Goal: Information Seeking & Learning: Learn about a topic

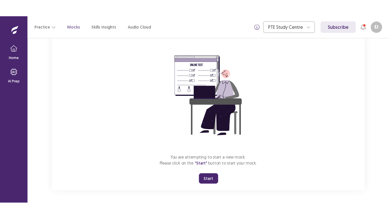
scroll to position [40, 0]
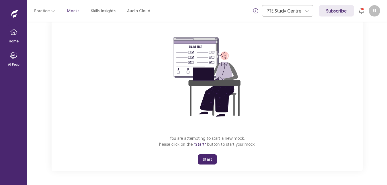
click at [209, 159] on button "Start" at bounding box center [207, 160] width 19 height 10
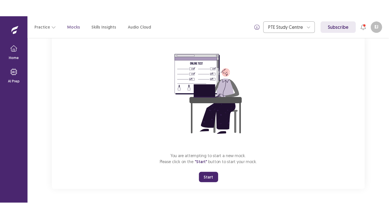
scroll to position [7, 0]
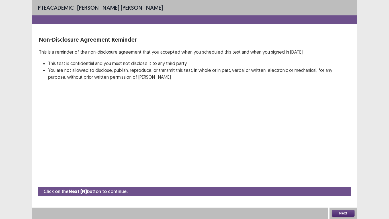
click at [344, 185] on div "Next" at bounding box center [343, 213] width 27 height 11
click at [342, 185] on button "Next" at bounding box center [343, 213] width 23 height 7
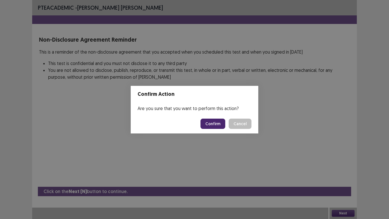
click at [222, 125] on button "Confirm" at bounding box center [213, 124] width 25 height 10
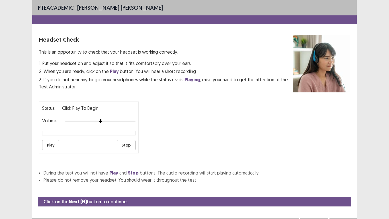
scroll to position [10, 0]
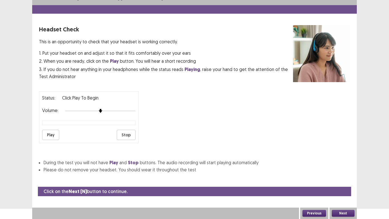
click at [53, 135] on button "Play" at bounding box center [50, 135] width 17 height 10
click at [348, 185] on button "Next" at bounding box center [343, 213] width 23 height 7
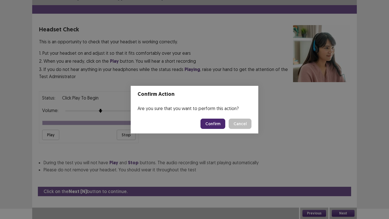
click at [214, 126] on button "Confirm" at bounding box center [213, 124] width 25 height 10
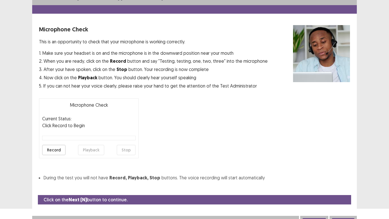
scroll to position [16, 0]
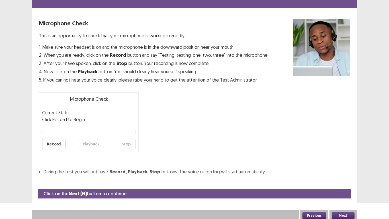
click at [53, 145] on button "Record" at bounding box center [53, 144] width 23 height 10
click at [128, 149] on button "Stop" at bounding box center [126, 144] width 19 height 10
click at [87, 145] on button "Playback" at bounding box center [91, 144] width 26 height 10
click at [90, 144] on button "Playback" at bounding box center [91, 144] width 26 height 10
click at [316, 185] on button "Previous" at bounding box center [315, 215] width 24 height 7
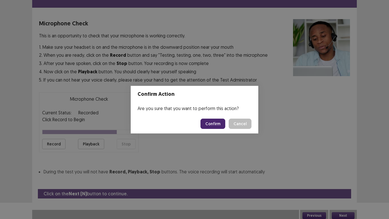
click at [211, 123] on button "Confirm" at bounding box center [213, 124] width 25 height 10
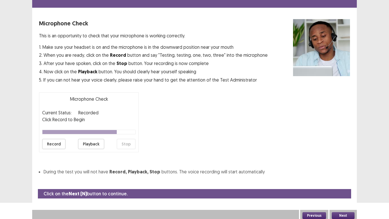
scroll to position [10, 0]
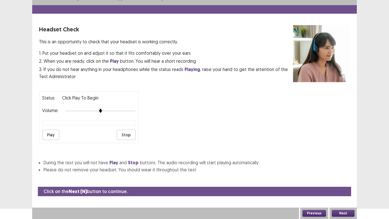
click at [48, 134] on button "Play" at bounding box center [50, 135] width 17 height 10
click at [348, 185] on button "Next" at bounding box center [343, 213] width 23 height 7
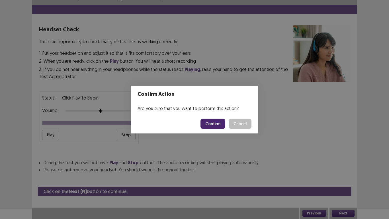
click at [212, 128] on button "Confirm" at bounding box center [213, 124] width 25 height 10
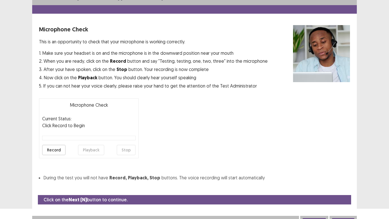
scroll to position [16, 0]
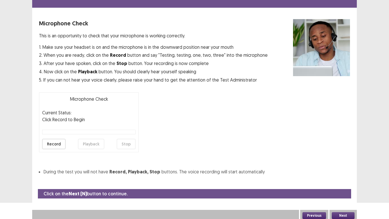
click at [46, 142] on button "Record" at bounding box center [53, 144] width 23 height 10
click at [127, 145] on button "Stop" at bounding box center [126, 144] width 19 height 10
click at [87, 147] on button "Playback" at bounding box center [91, 144] width 26 height 10
click at [347, 185] on button "Next" at bounding box center [343, 215] width 23 height 7
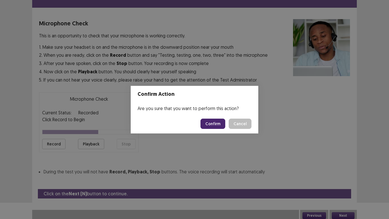
click at [217, 121] on button "Confirm" at bounding box center [213, 124] width 25 height 10
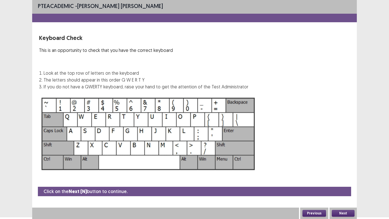
scroll to position [2, 0]
click at [347, 185] on button "Next" at bounding box center [343, 213] width 23 height 7
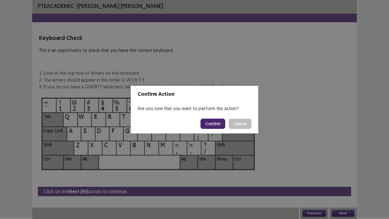
click at [216, 125] on button "Confirm" at bounding box center [213, 124] width 25 height 10
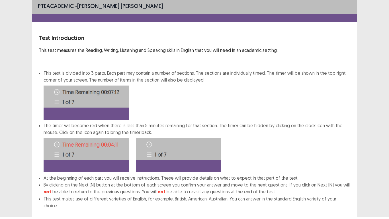
scroll to position [31, 0]
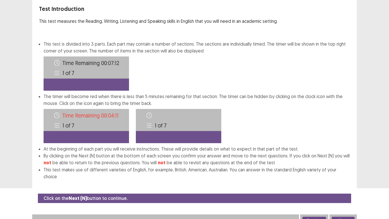
click at [342, 185] on button "Next" at bounding box center [343, 220] width 23 height 7
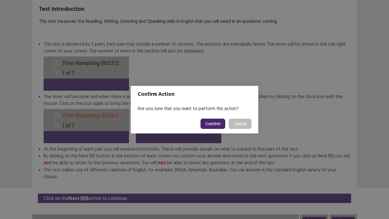
click at [217, 123] on button "Confirm" at bounding box center [213, 124] width 25 height 10
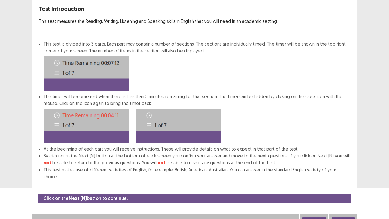
scroll to position [0, 0]
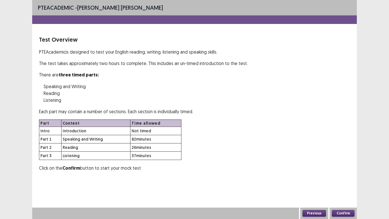
click at [350, 185] on button "Confirm" at bounding box center [343, 213] width 23 height 7
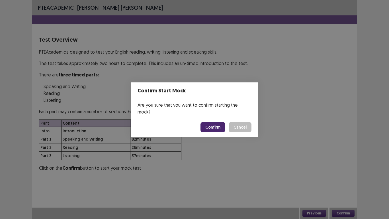
click at [220, 124] on button "Confirm" at bounding box center [213, 127] width 25 height 10
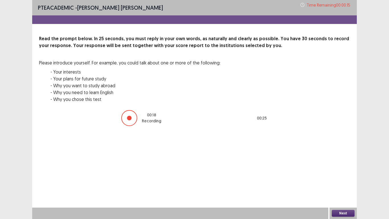
click at [339, 185] on button "Next" at bounding box center [343, 213] width 23 height 7
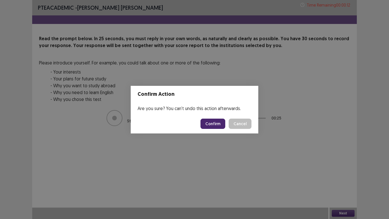
click at [215, 123] on button "Confirm" at bounding box center [213, 124] width 25 height 10
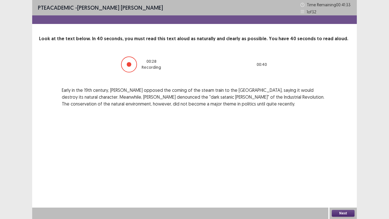
click at [345, 185] on button "Next" at bounding box center [343, 213] width 23 height 7
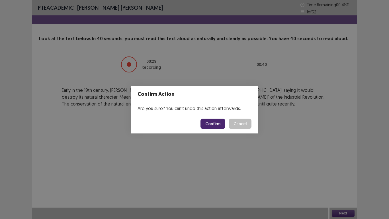
click at [217, 123] on button "Confirm" at bounding box center [213, 124] width 25 height 10
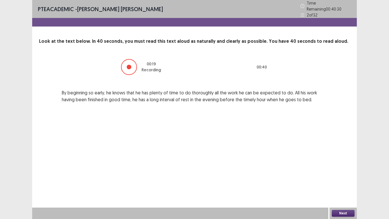
click at [347, 185] on button "Next" at bounding box center [343, 213] width 23 height 7
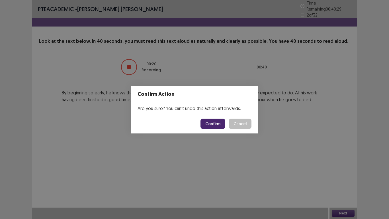
click at [217, 127] on button "Confirm" at bounding box center [213, 124] width 25 height 10
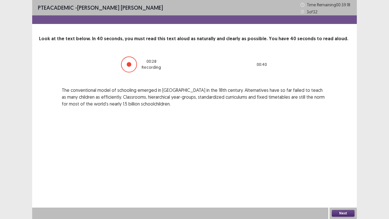
click at [339, 185] on button "Next" at bounding box center [343, 213] width 23 height 7
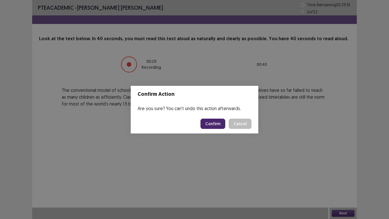
click at [219, 125] on button "Confirm" at bounding box center [213, 124] width 25 height 10
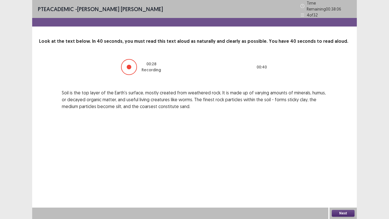
click at [342, 185] on button "Next" at bounding box center [343, 213] width 23 height 7
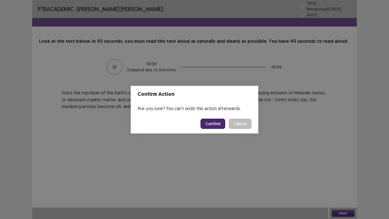
click at [218, 124] on button "Confirm" at bounding box center [213, 124] width 25 height 10
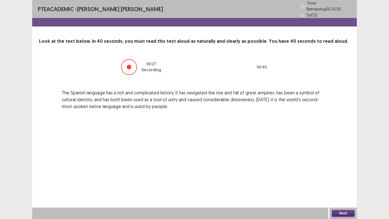
click at [342, 185] on button "Next" at bounding box center [343, 213] width 23 height 7
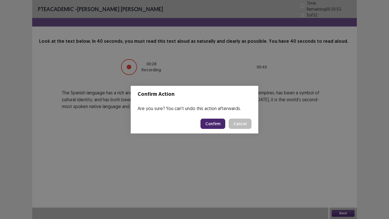
click at [215, 121] on button "Confirm" at bounding box center [213, 124] width 25 height 10
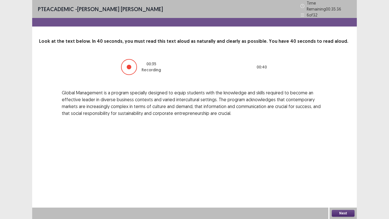
click at [342, 185] on button "Next" at bounding box center [343, 213] width 23 height 7
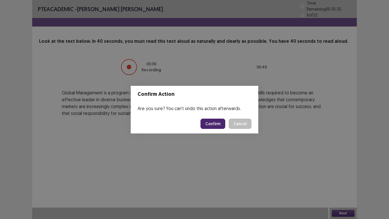
click at [208, 122] on button "Confirm" at bounding box center [213, 124] width 25 height 10
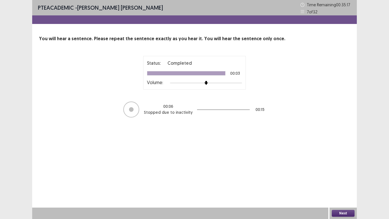
click at [348, 185] on button "Next" at bounding box center [343, 213] width 23 height 7
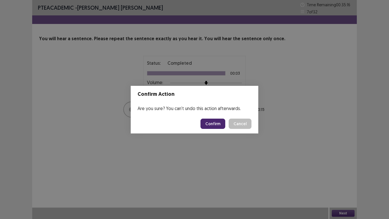
click at [212, 121] on button "Confirm" at bounding box center [213, 124] width 25 height 10
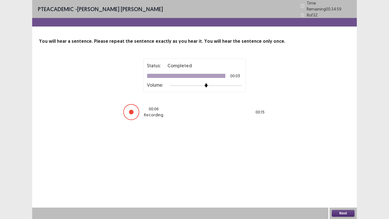
click at [340, 185] on button "Next" at bounding box center [343, 213] width 23 height 7
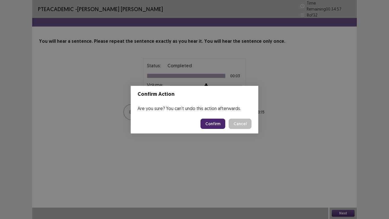
click at [217, 127] on button "Confirm" at bounding box center [213, 124] width 25 height 10
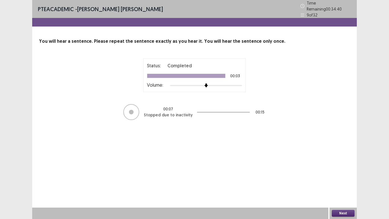
click at [348, 185] on button "Next" at bounding box center [343, 213] width 23 height 7
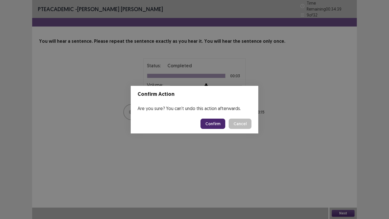
click at [215, 123] on button "Confirm" at bounding box center [213, 124] width 25 height 10
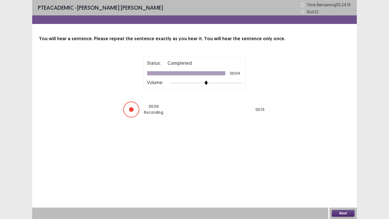
click at [338, 185] on button "Next" at bounding box center [343, 213] width 23 height 7
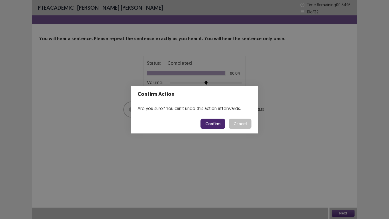
click at [217, 124] on button "Confirm" at bounding box center [213, 124] width 25 height 10
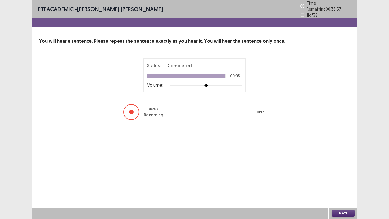
click at [337, 185] on button "Next" at bounding box center [343, 213] width 23 height 7
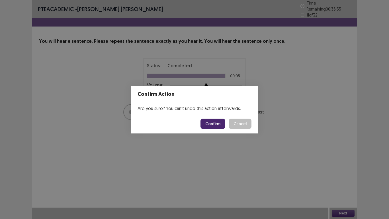
click at [218, 121] on button "Confirm" at bounding box center [213, 124] width 25 height 10
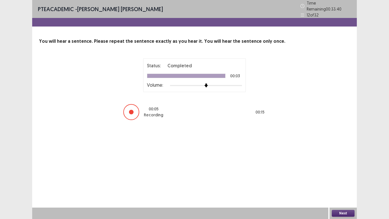
click at [346, 185] on button "Next" at bounding box center [343, 213] width 23 height 7
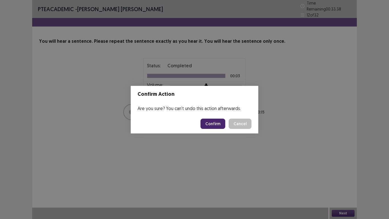
click at [213, 119] on button "Confirm" at bounding box center [213, 124] width 25 height 10
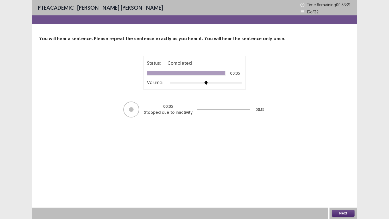
drag, startPoint x: 342, startPoint y: 211, endPoint x: 337, endPoint y: 195, distance: 16.3
click at [342, 185] on div "PTE academic - [PERSON_NAME] [PERSON_NAME] Time Remaining 00 : 33 : 21 13 of 32…" at bounding box center [194, 109] width 325 height 219
click at [344, 185] on button "Next" at bounding box center [343, 213] width 23 height 7
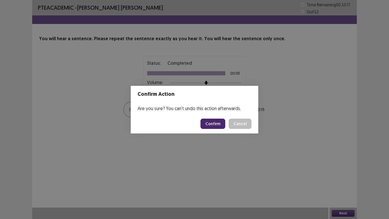
click at [215, 123] on button "Confirm" at bounding box center [213, 124] width 25 height 10
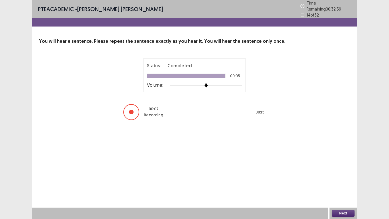
click at [346, 185] on button "Next" at bounding box center [343, 213] width 23 height 7
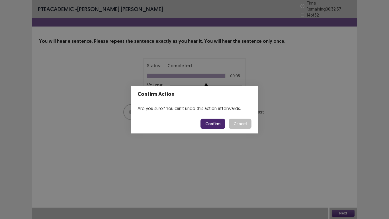
click at [213, 122] on button "Confirm" at bounding box center [213, 124] width 25 height 10
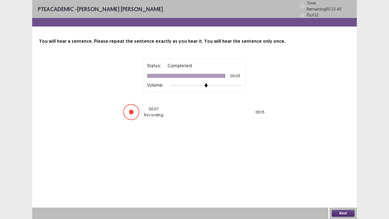
click at [348, 185] on button "Next" at bounding box center [343, 213] width 23 height 7
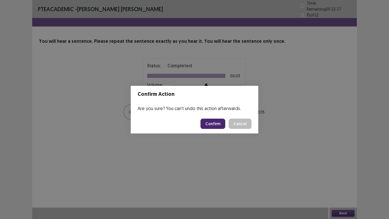
click at [214, 121] on button "Confirm" at bounding box center [213, 124] width 25 height 10
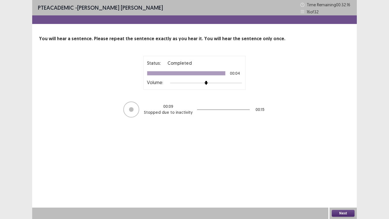
click at [340, 185] on button "Next" at bounding box center [343, 213] width 23 height 7
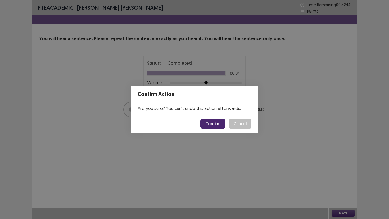
click at [219, 123] on button "Confirm" at bounding box center [213, 124] width 25 height 10
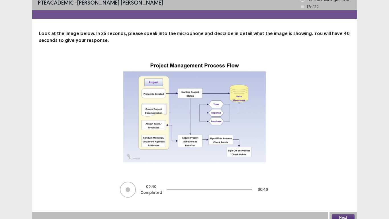
scroll to position [9, 0]
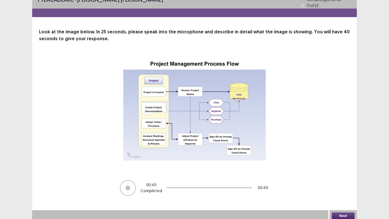
click at [346, 185] on button "Next" at bounding box center [343, 215] width 23 height 7
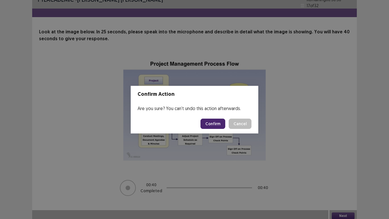
click at [216, 120] on button "Confirm" at bounding box center [213, 124] width 25 height 10
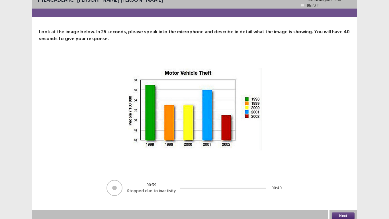
click at [344, 185] on button "Next" at bounding box center [343, 215] width 23 height 7
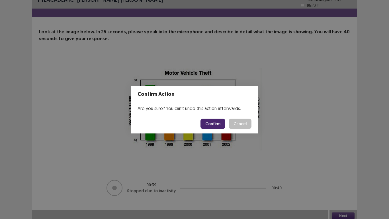
click at [219, 125] on button "Confirm" at bounding box center [213, 124] width 25 height 10
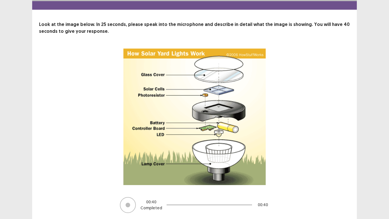
scroll to position [34, 0]
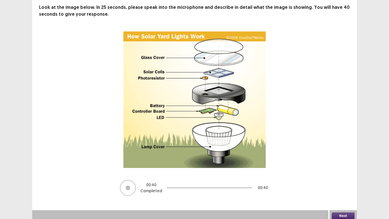
click at [342, 185] on button "Next" at bounding box center [343, 215] width 23 height 7
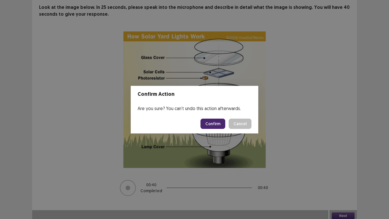
click at [216, 126] on button "Confirm" at bounding box center [213, 124] width 25 height 10
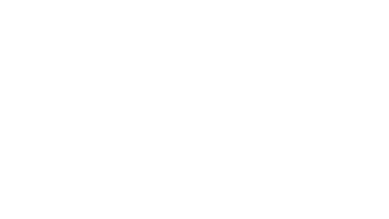
scroll to position [0, 0]
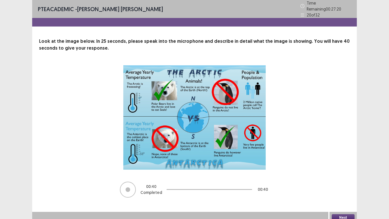
click at [342, 185] on button "Next" at bounding box center [343, 217] width 23 height 7
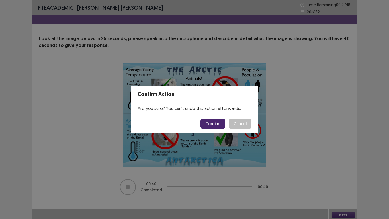
click at [216, 123] on button "Confirm" at bounding box center [213, 124] width 25 height 10
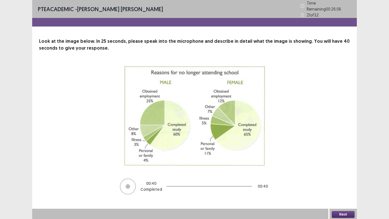
click at [342, 185] on button "Next" at bounding box center [343, 214] width 23 height 7
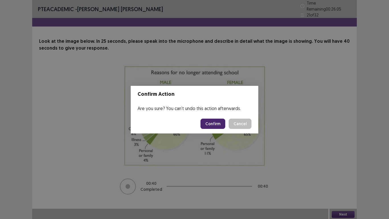
click at [220, 123] on button "Confirm" at bounding box center [213, 124] width 25 height 10
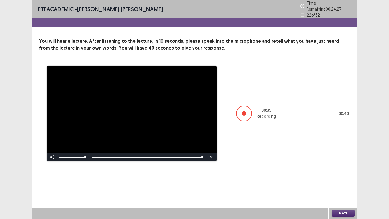
click at [348, 185] on button "Next" at bounding box center [343, 213] width 23 height 7
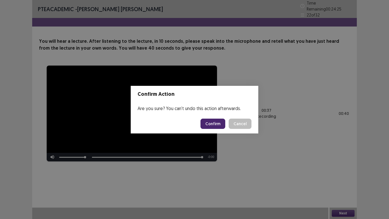
click at [218, 123] on button "Confirm" at bounding box center [213, 124] width 25 height 10
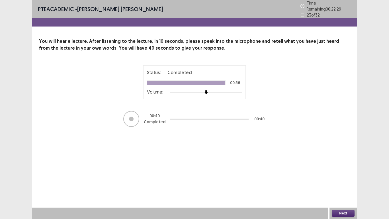
click at [349, 185] on button "Next" at bounding box center [343, 213] width 23 height 7
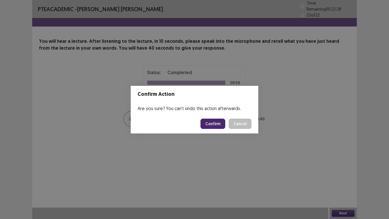
click at [216, 125] on button "Confirm" at bounding box center [213, 124] width 25 height 10
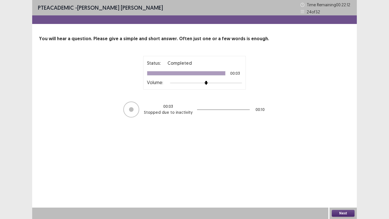
drag, startPoint x: 344, startPoint y: 213, endPoint x: 342, endPoint y: 210, distance: 3.3
click at [342, 185] on button "Next" at bounding box center [343, 213] width 23 height 7
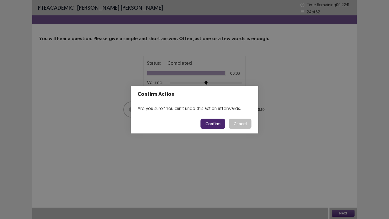
click at [221, 123] on button "Confirm" at bounding box center [213, 124] width 25 height 10
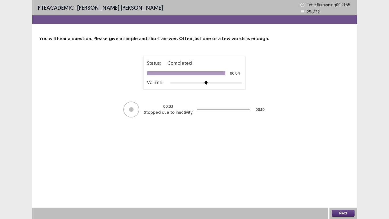
click at [344, 185] on button "Next" at bounding box center [343, 213] width 23 height 7
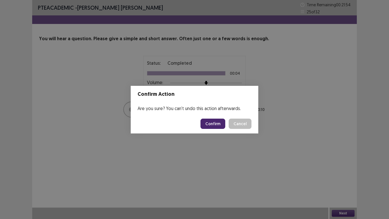
click at [208, 123] on button "Confirm" at bounding box center [213, 124] width 25 height 10
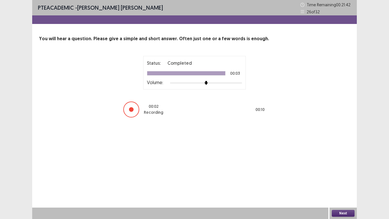
click at [346, 185] on button "Next" at bounding box center [343, 213] width 23 height 7
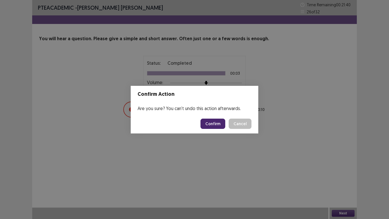
click at [216, 126] on button "Confirm" at bounding box center [213, 124] width 25 height 10
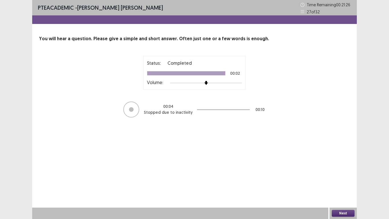
click at [344, 185] on button "Next" at bounding box center [343, 213] width 23 height 7
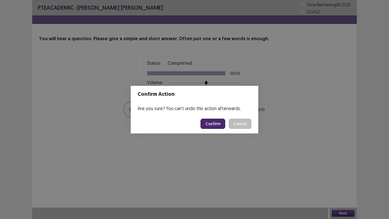
click at [216, 126] on button "Confirm" at bounding box center [213, 124] width 25 height 10
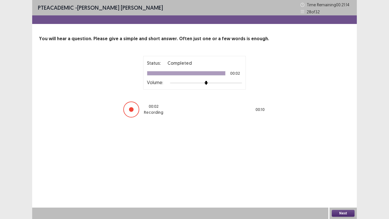
drag, startPoint x: 337, startPoint y: 214, endPoint x: 331, endPoint y: 206, distance: 10.6
click at [333, 185] on div "Next" at bounding box center [343, 213] width 27 height 11
click at [340, 185] on button "Next" at bounding box center [343, 213] width 23 height 7
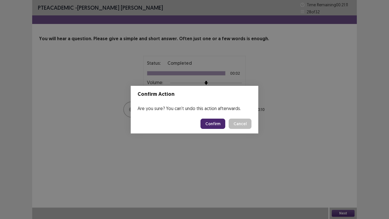
click at [213, 125] on button "Confirm" at bounding box center [213, 124] width 25 height 10
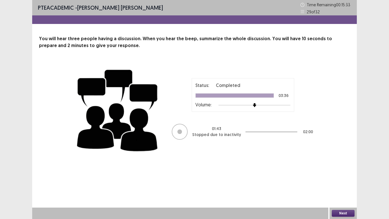
click at [348, 185] on button "Next" at bounding box center [343, 213] width 23 height 7
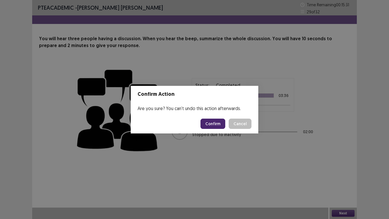
click at [221, 125] on button "Confirm" at bounding box center [213, 124] width 25 height 10
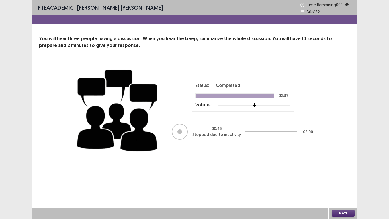
click at [352, 185] on button "Next" at bounding box center [343, 213] width 23 height 7
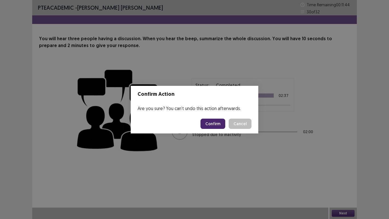
click at [212, 121] on button "Confirm" at bounding box center [213, 124] width 25 height 10
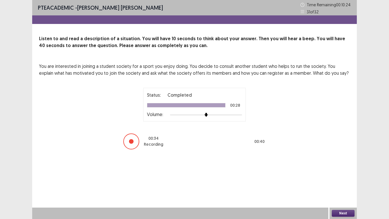
click at [338, 185] on button "Next" at bounding box center [343, 213] width 23 height 7
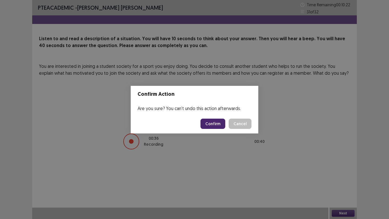
click at [213, 125] on button "Confirm" at bounding box center [213, 124] width 25 height 10
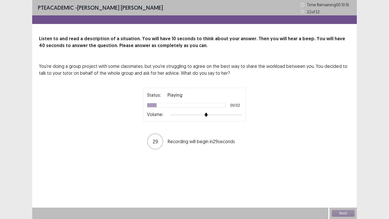
click at [100, 97] on div "You're doing a group project with some classmates, but you're struggling to agr…" at bounding box center [194, 106] width 311 height 87
click at [185, 44] on p "Listen to and read a description of a situation. You will have 10 seconds to th…" at bounding box center [194, 42] width 311 height 14
click at [190, 23] on div "PTE academic - [PERSON_NAME] [PERSON_NAME] Time Remaining 00 : 10 : 12 32 of 32…" at bounding box center [194, 80] width 325 height 161
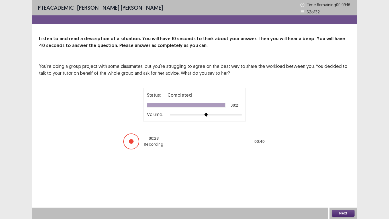
click at [345, 185] on button "Next" at bounding box center [343, 213] width 23 height 7
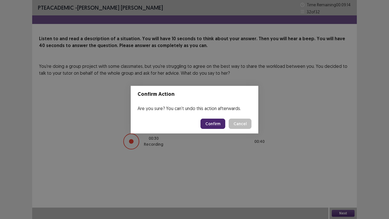
click at [212, 125] on button "Confirm" at bounding box center [213, 124] width 25 height 10
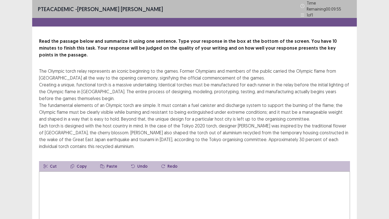
click at [76, 176] on textarea at bounding box center [194, 202] width 311 height 63
type textarea "*"
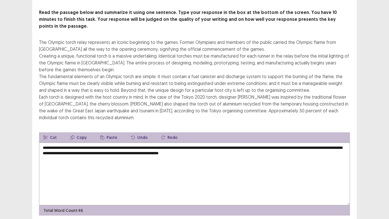
scroll to position [13, 0]
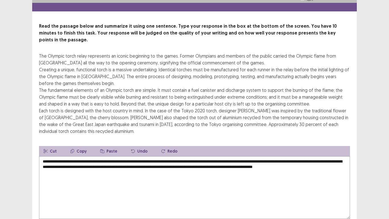
type textarea "**********"
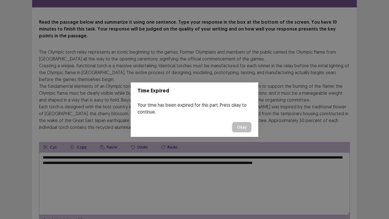
click at [247, 129] on button "Okay" at bounding box center [241, 127] width 19 height 10
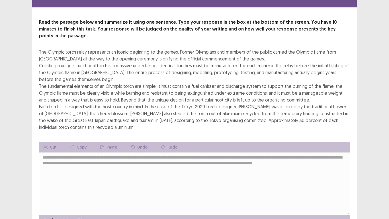
scroll to position [41, 0]
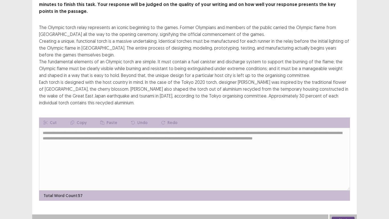
click at [349, 185] on button "Next" at bounding box center [343, 220] width 23 height 7
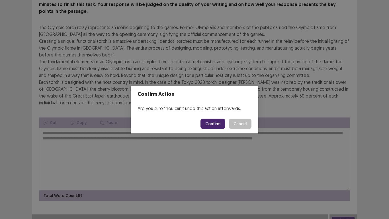
click at [216, 121] on button "Confirm" at bounding box center [213, 124] width 25 height 10
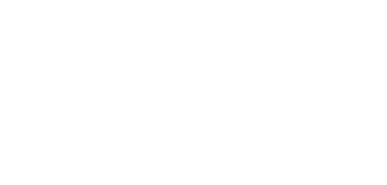
scroll to position [0, 0]
